Goal: Information Seeking & Learning: Check status

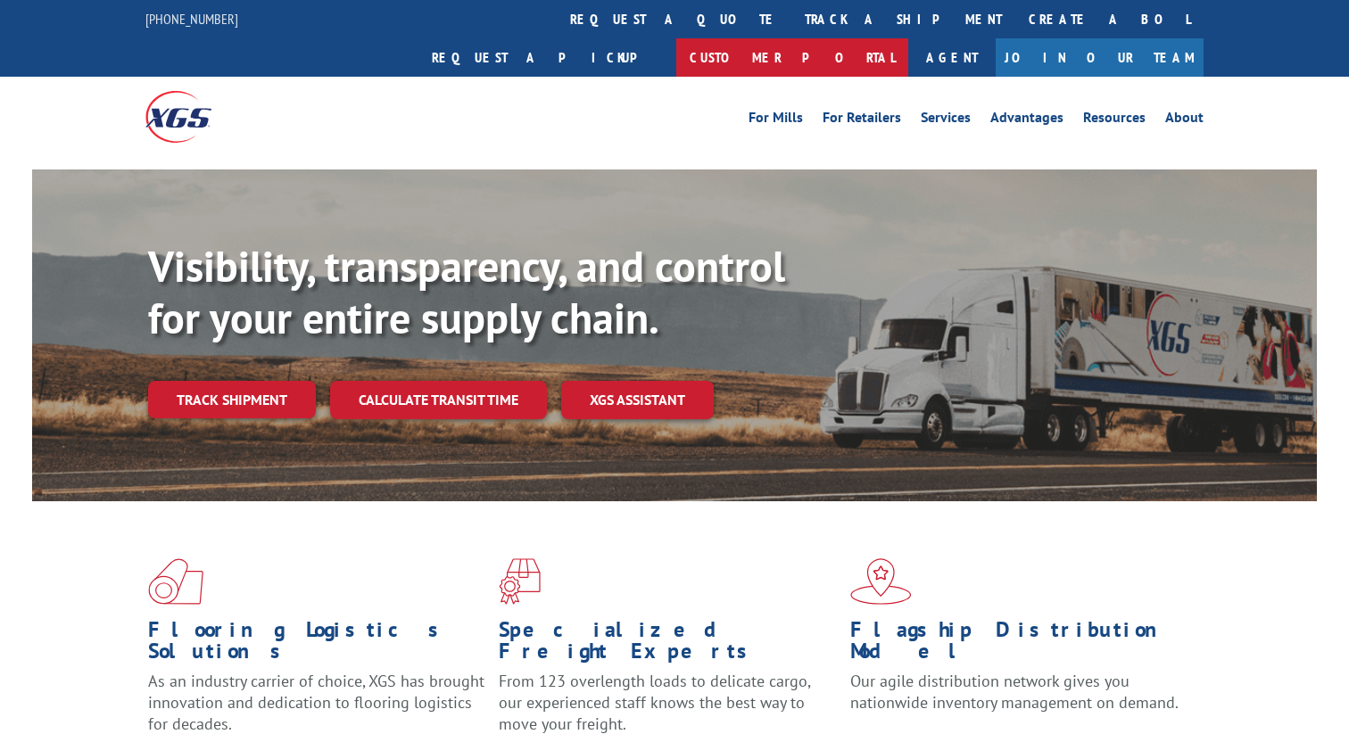
click at [908, 38] on link "Customer Portal" at bounding box center [792, 57] width 232 height 38
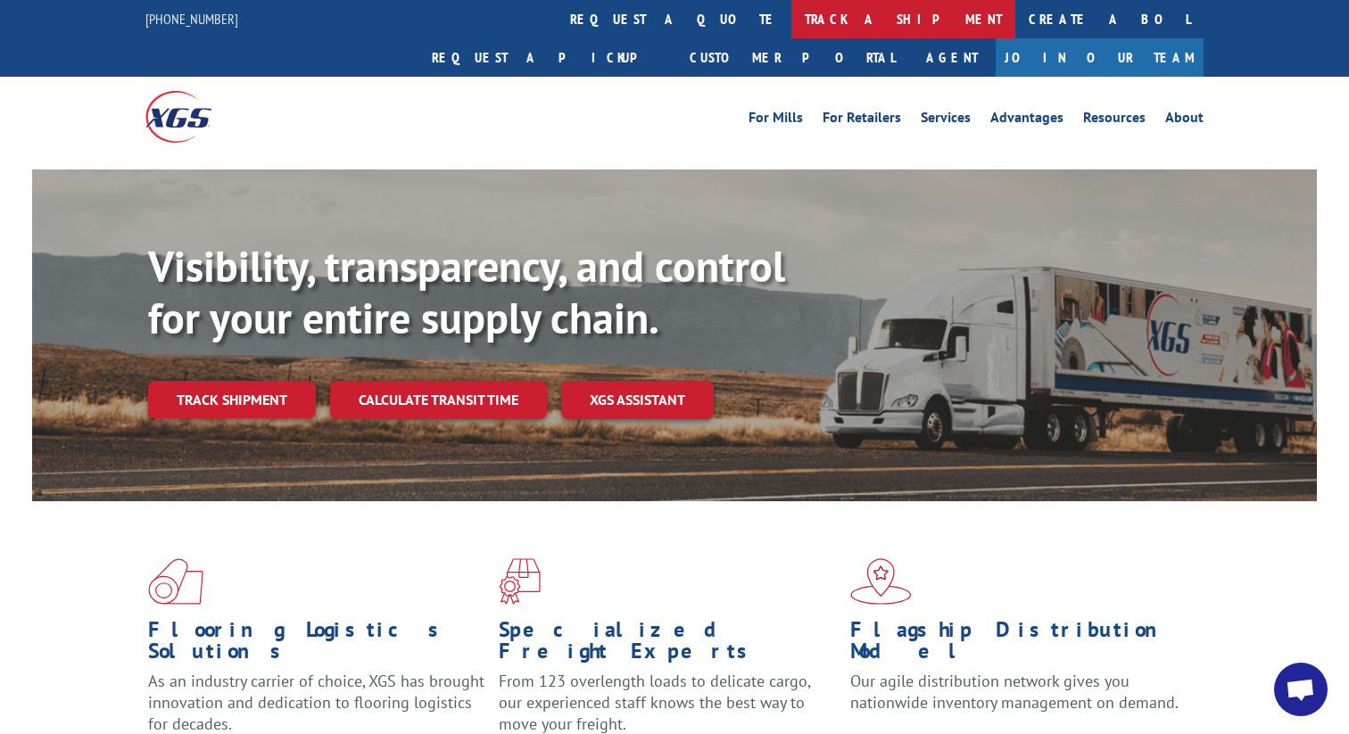
click at [791, 21] on link "track a shipment" at bounding box center [903, 19] width 224 height 38
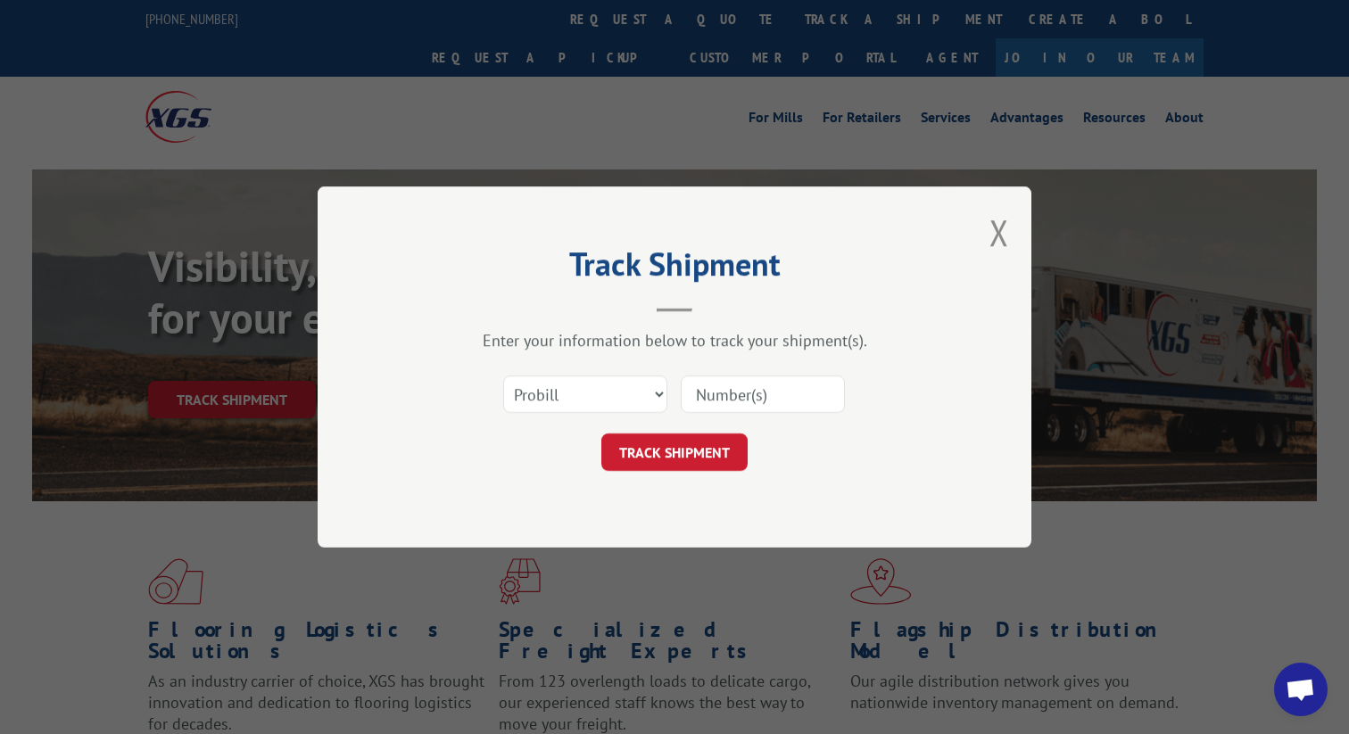
click at [601, 374] on div "Select category... Probill BOL PO" at bounding box center [585, 394] width 162 height 41
click at [724, 394] on input at bounding box center [763, 393] width 164 height 37
paste input "731672410"
type input "731672410"
click at [700, 449] on button "TRACK SHIPMENT" at bounding box center [674, 451] width 146 height 37
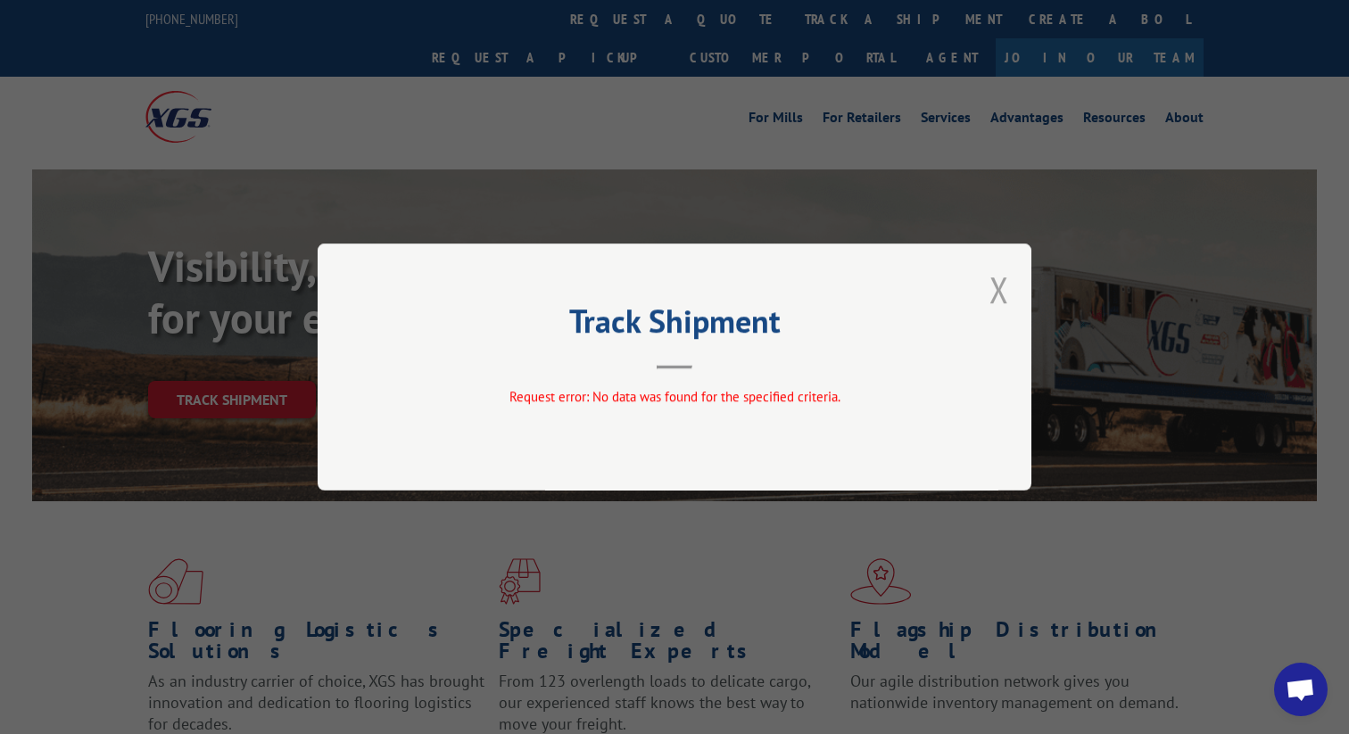
click at [1002, 293] on button "Close modal" at bounding box center [999, 289] width 20 height 47
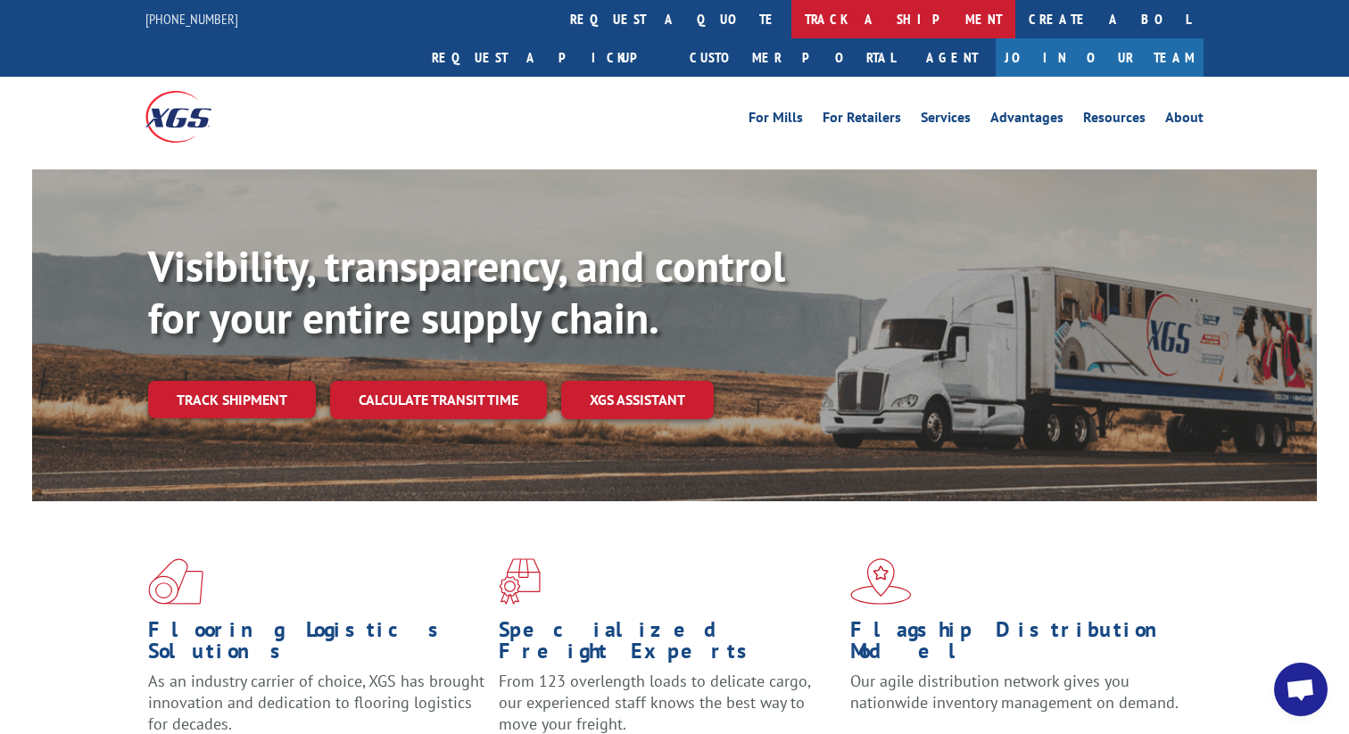
click at [791, 29] on link "track a shipment" at bounding box center [903, 19] width 224 height 38
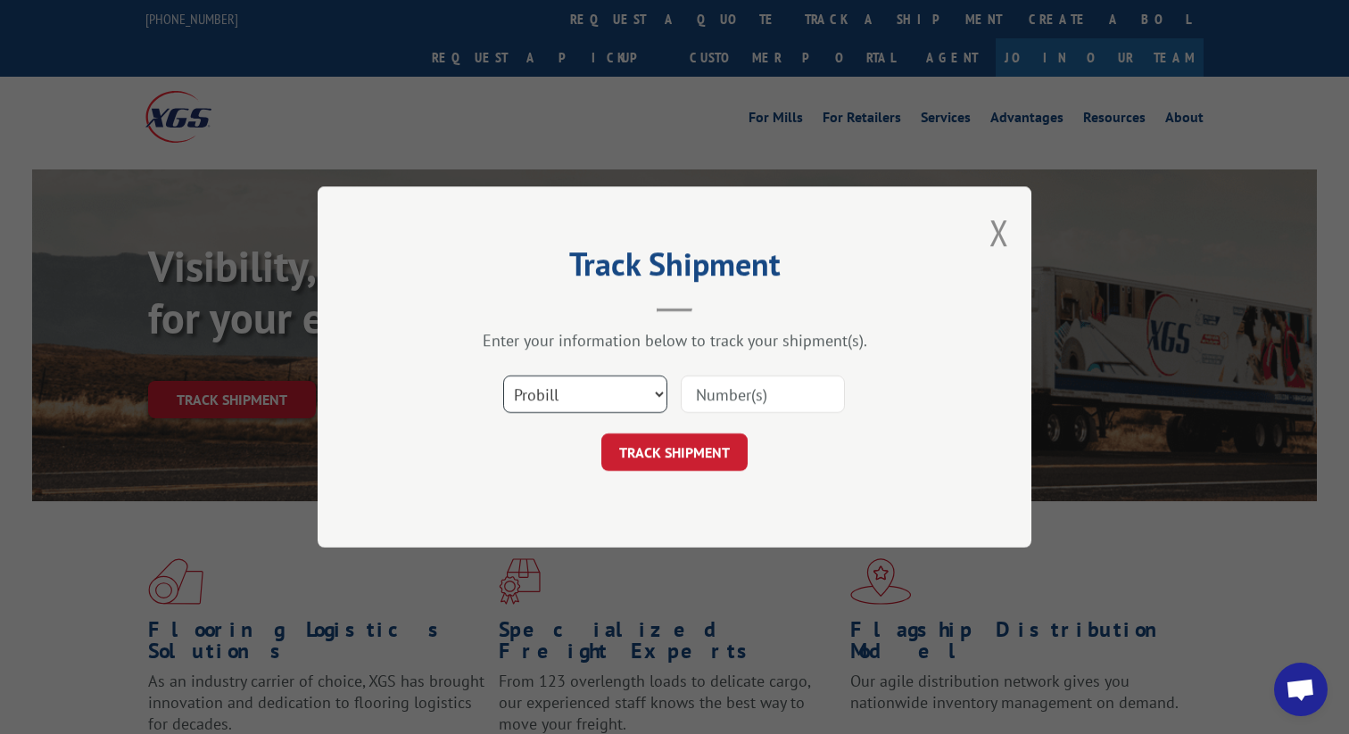
click at [534, 409] on select "Select category... Probill BOL PO" at bounding box center [585, 393] width 164 height 37
select select "bol"
drag, startPoint x: 750, startPoint y: 400, endPoint x: 752, endPoint y: 409, distance: 9.1
click at [750, 400] on input at bounding box center [763, 393] width 164 height 37
paste input "731672410"
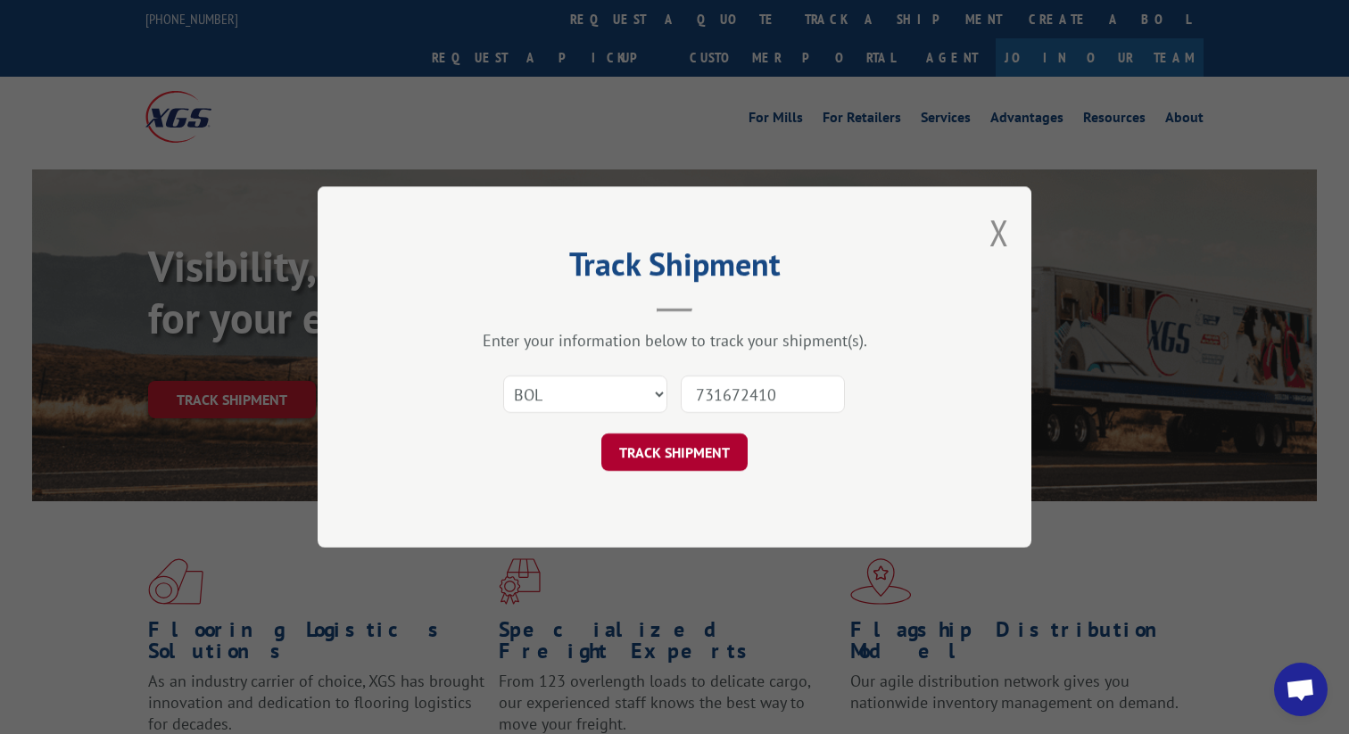
type input "731672410"
click at [722, 452] on button "TRACK SHIPMENT" at bounding box center [674, 451] width 146 height 37
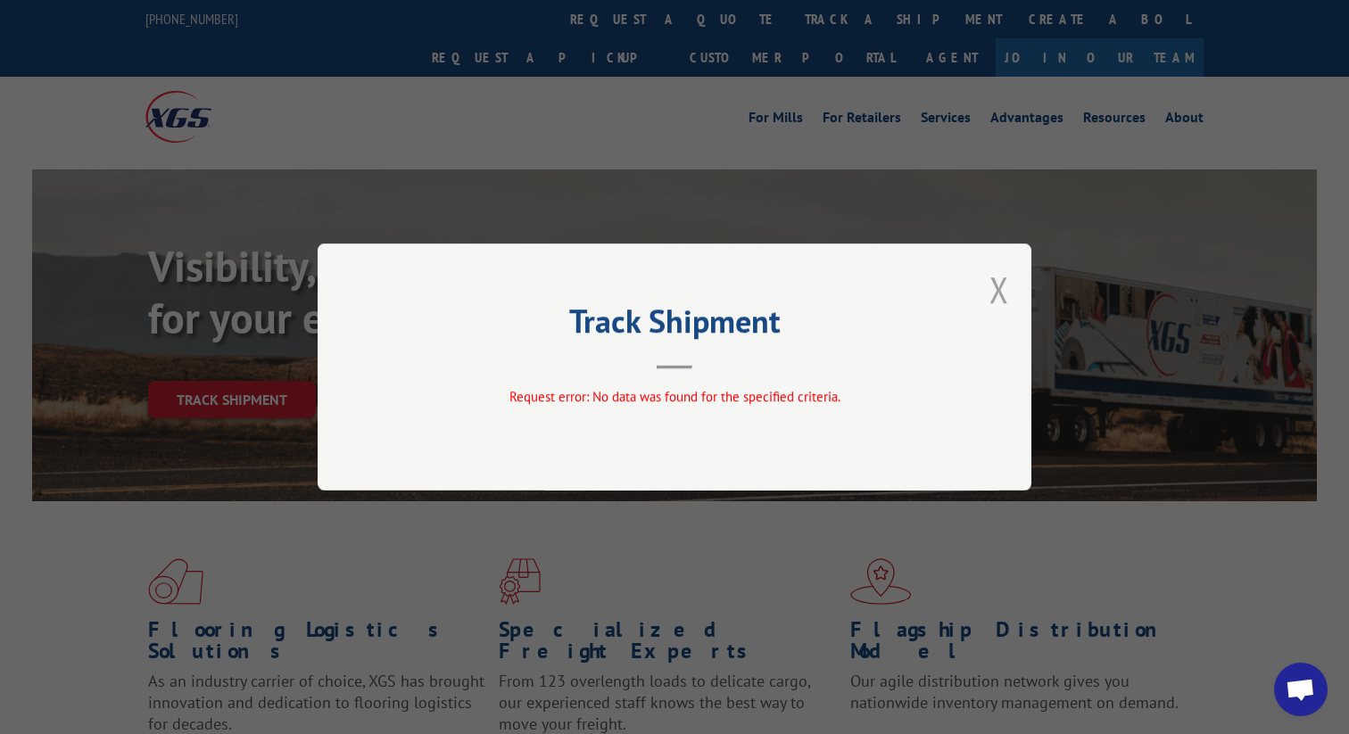
click at [993, 294] on button "Close modal" at bounding box center [999, 289] width 20 height 47
